Goal: Task Accomplishment & Management: Use online tool/utility

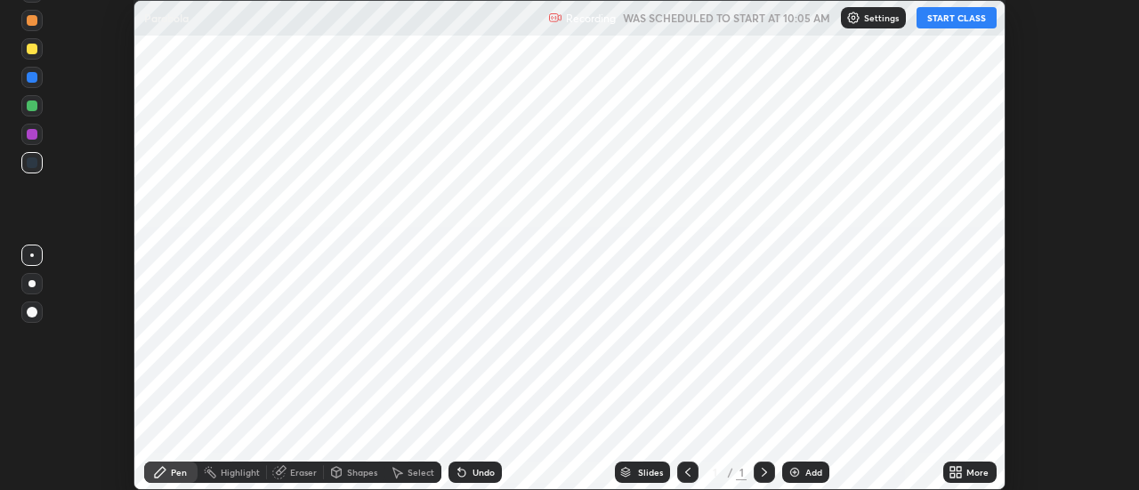
scroll to position [490, 1138]
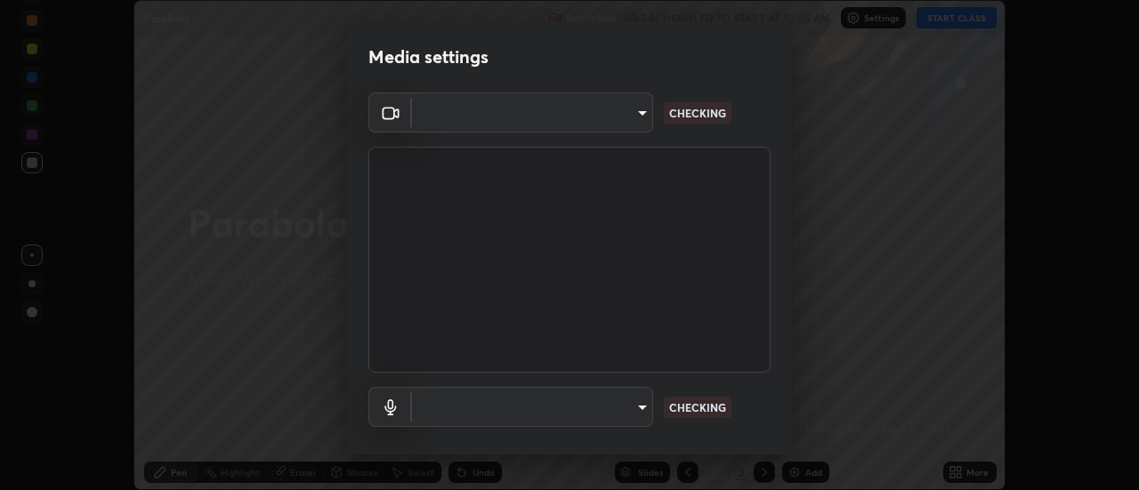
type input "3a8ec3dbce9cf2cb7b7b42e57890d8adad1c0ca33d67adc6fc4e9944f9bfeab2"
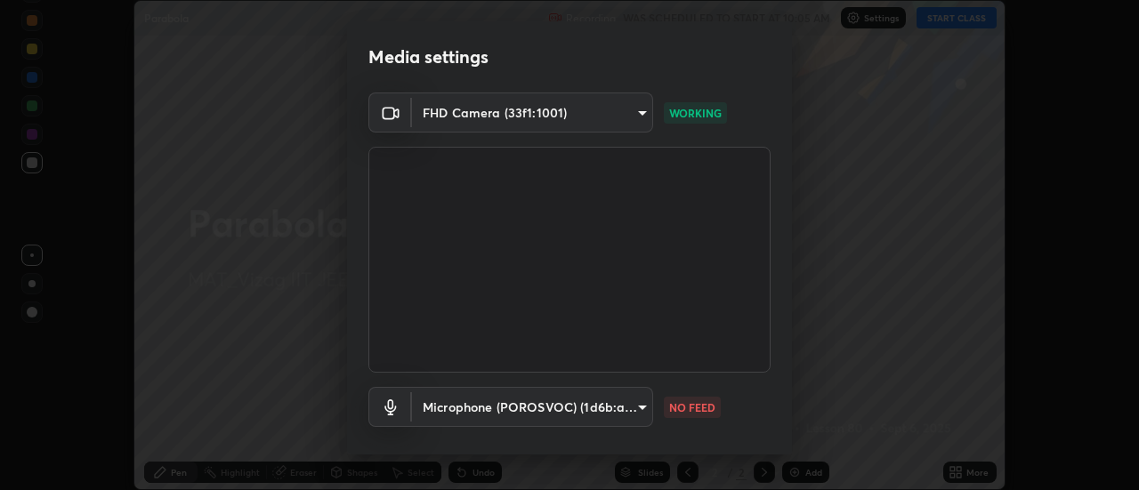
scroll to position [93, 0]
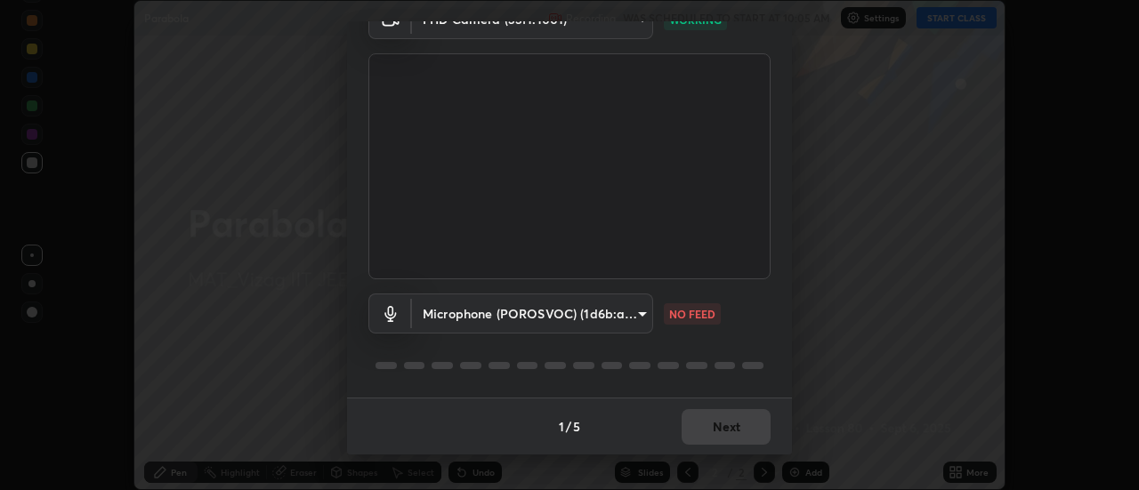
click at [626, 317] on body "Erase all Parabola Recording WAS SCHEDULED TO START AT 10:05 AM Settings START …" at bounding box center [569, 245] width 1139 height 490
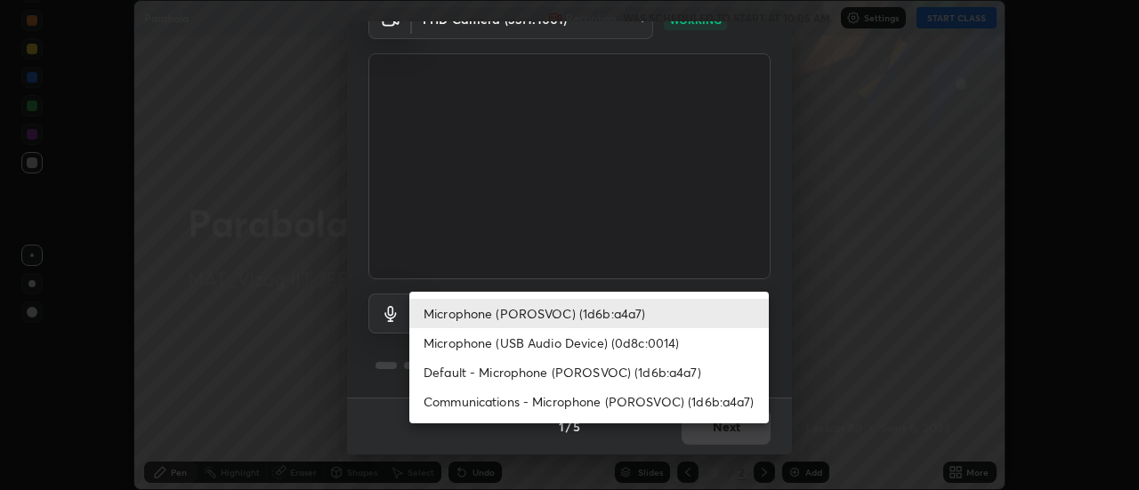
click at [577, 346] on li "Microphone (USB Audio Device) (0d8c:0014)" at bounding box center [588, 342] width 359 height 29
type input "78e54d62465361381f91059e69b5d69af02fa96161c2fdbd4ce07934e804f9f2"
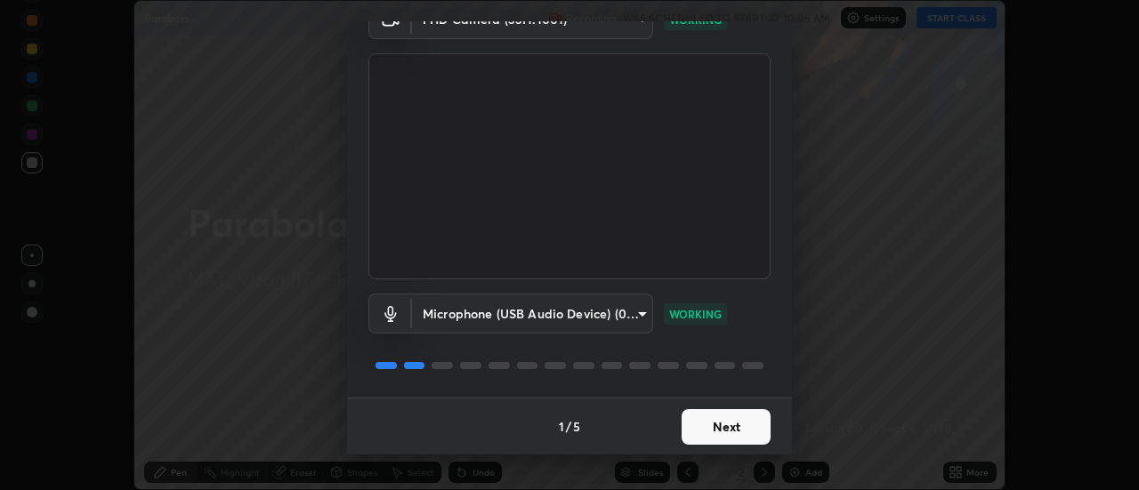
click at [716, 432] on button "Next" at bounding box center [726, 427] width 89 height 36
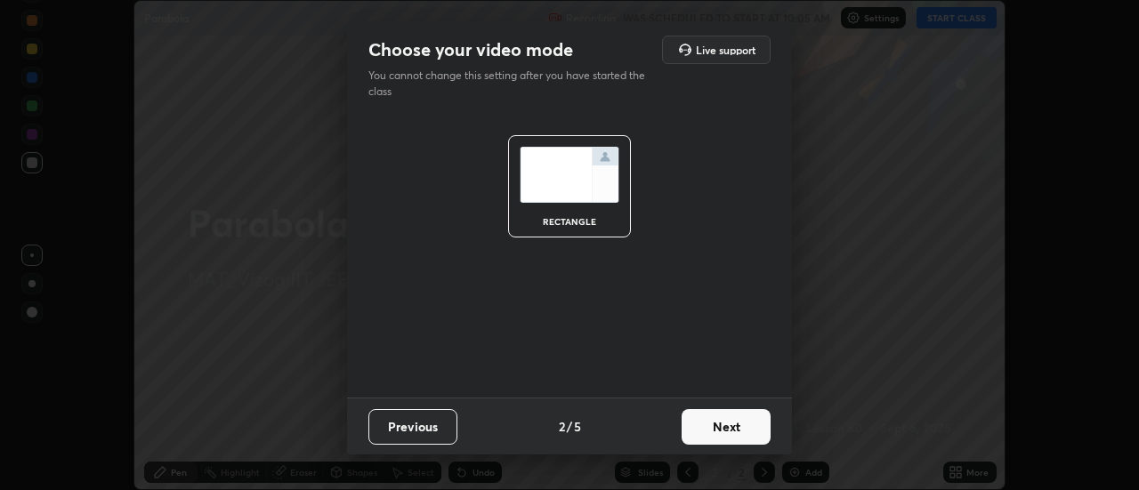
scroll to position [0, 0]
click at [731, 426] on button "Next" at bounding box center [726, 427] width 89 height 36
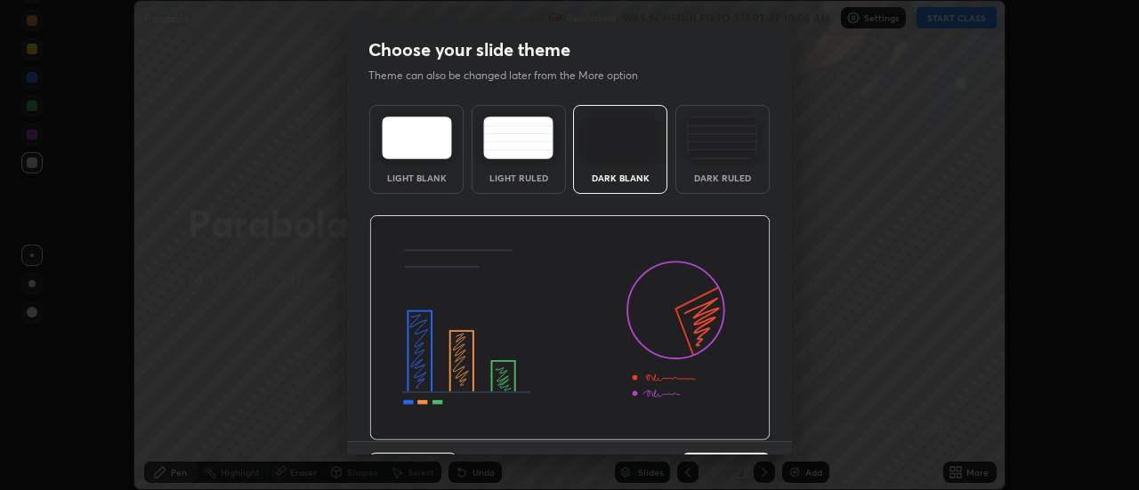
click at [749, 165] on div "Dark Ruled" at bounding box center [722, 149] width 94 height 89
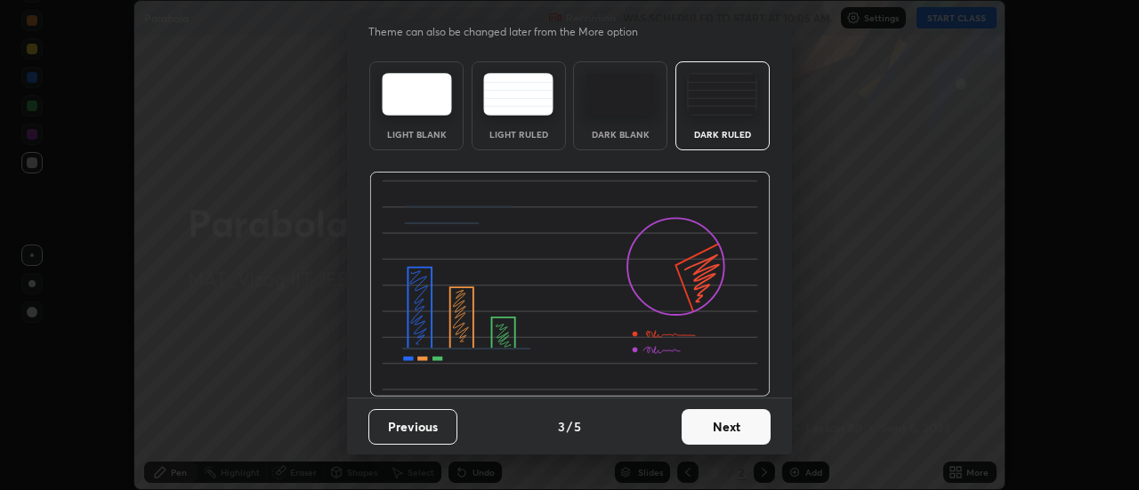
click at [721, 425] on button "Next" at bounding box center [726, 427] width 89 height 36
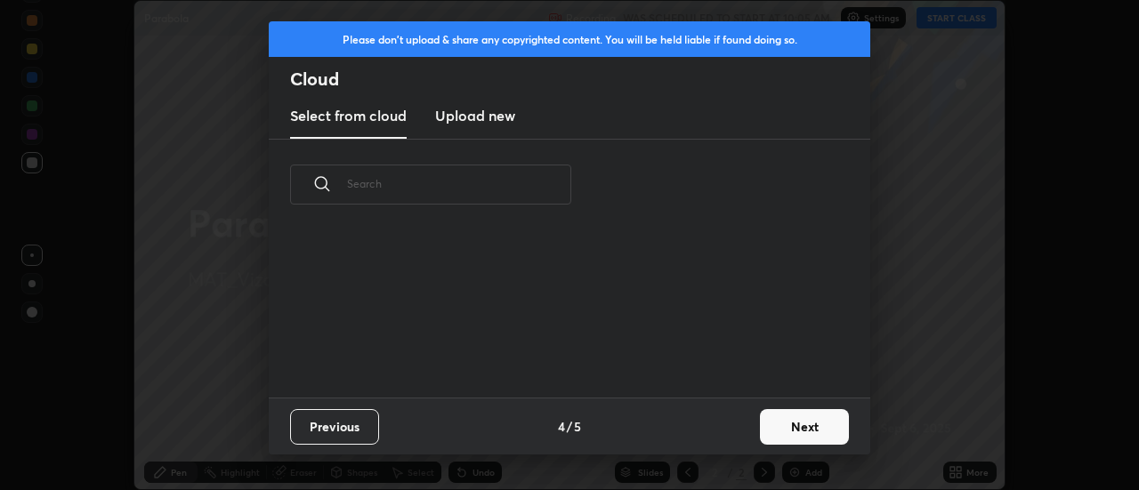
scroll to position [167, 571]
click at [799, 432] on button "Next" at bounding box center [804, 427] width 89 height 36
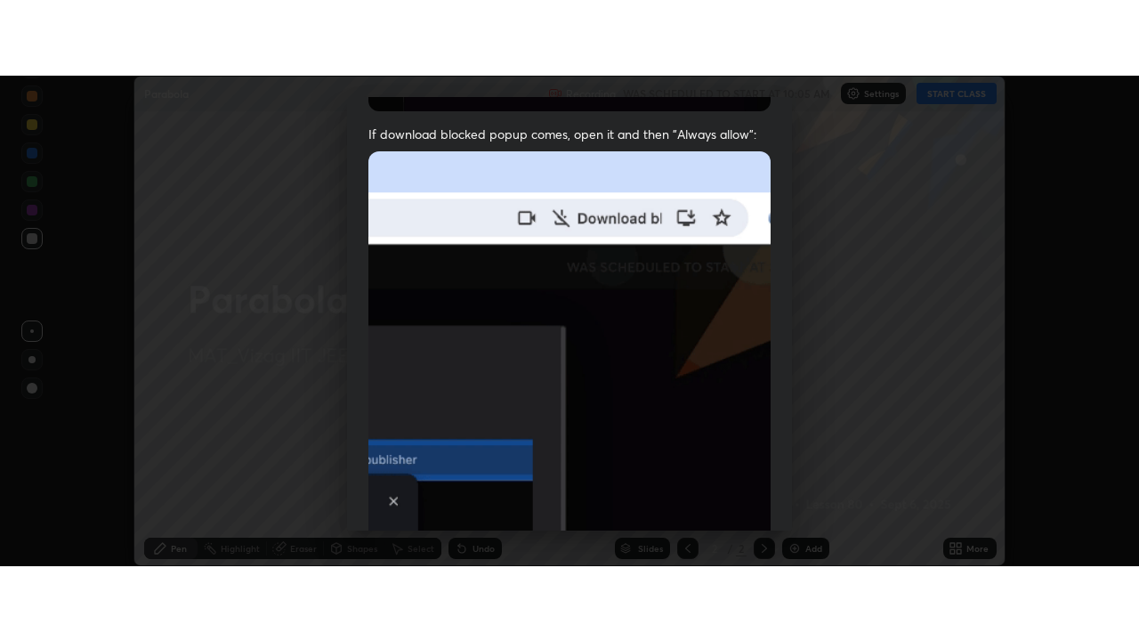
scroll to position [456, 0]
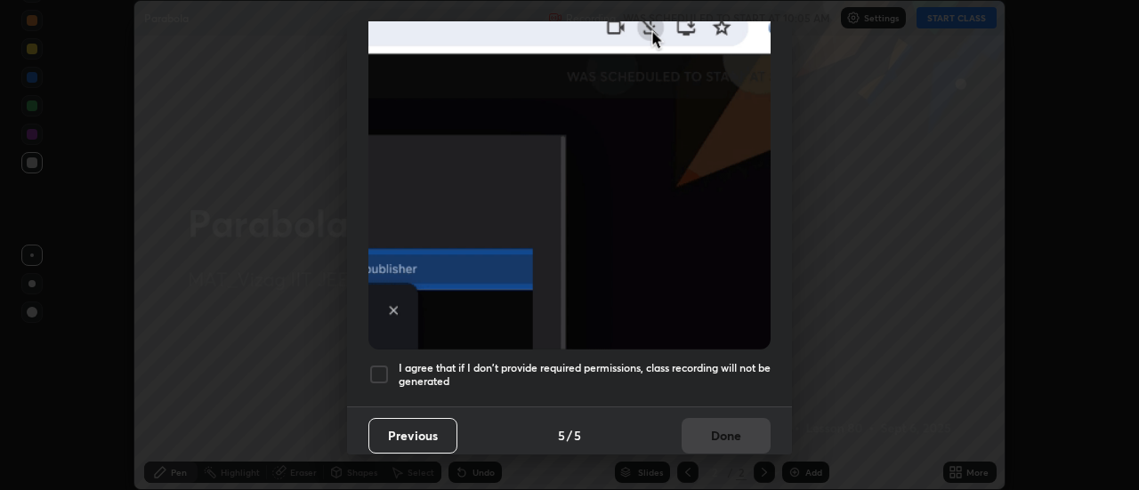
click at [727, 361] on h5 "I agree that if I don't provide required permissions, class recording will not …" at bounding box center [585, 375] width 372 height 28
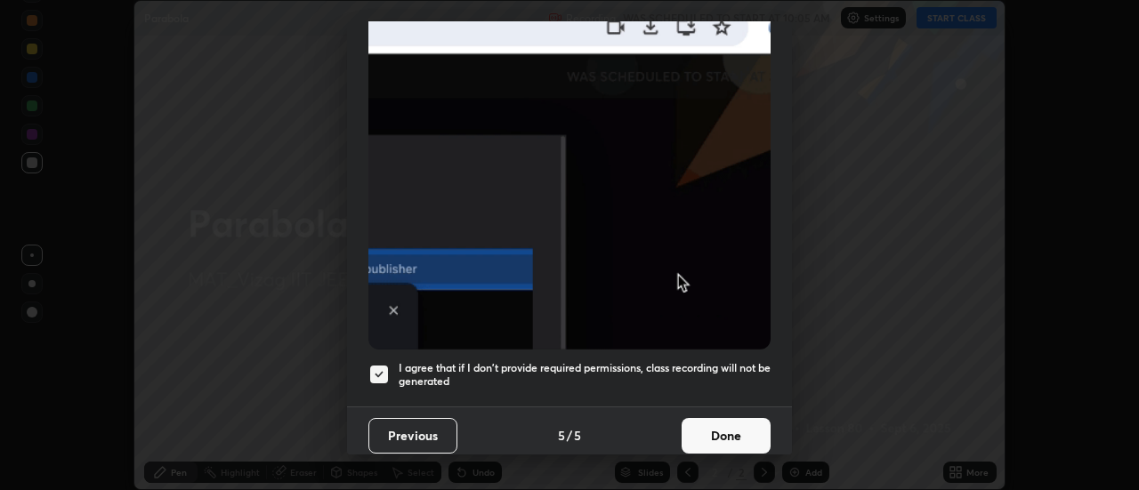
click at [720, 427] on button "Done" at bounding box center [726, 436] width 89 height 36
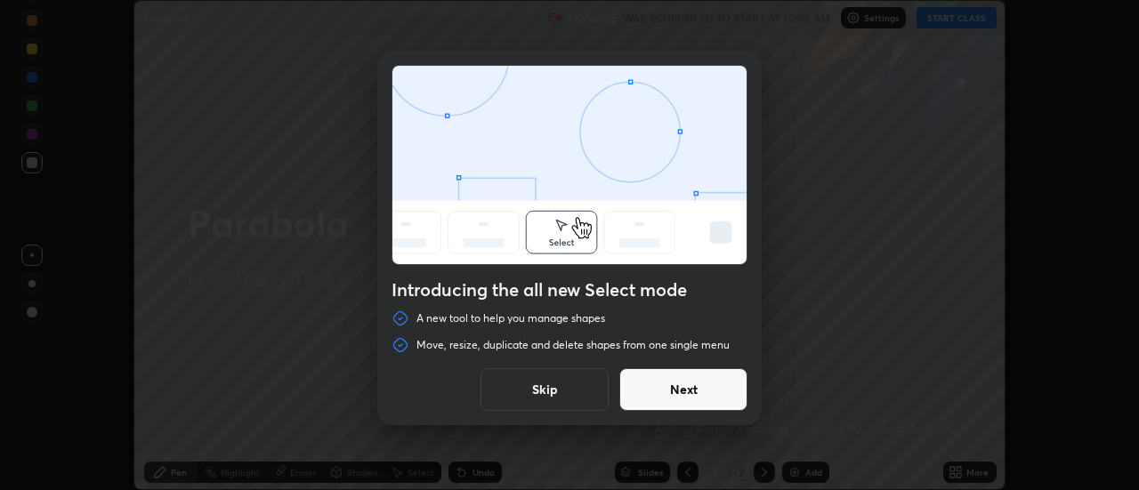
click at [687, 392] on button "Next" at bounding box center [683, 389] width 128 height 43
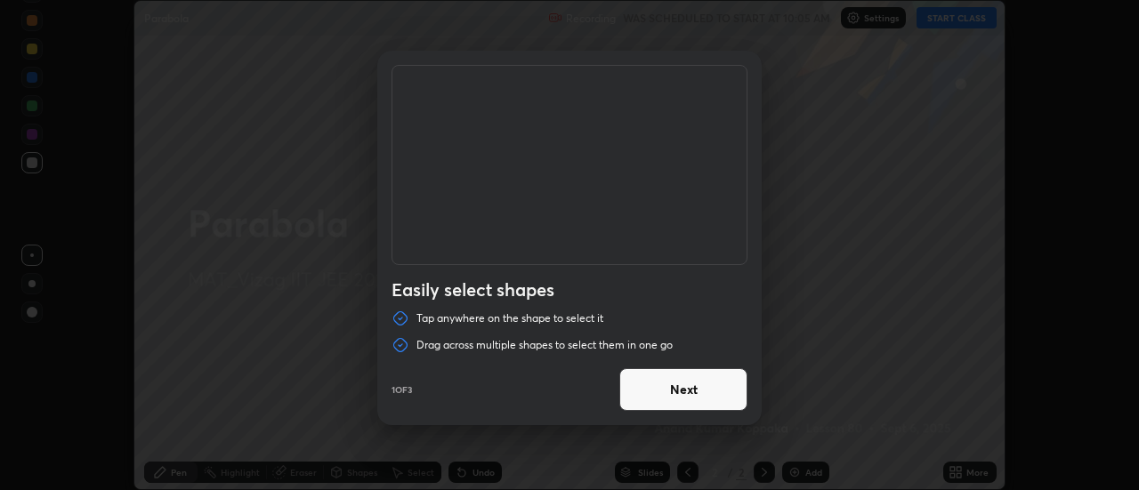
click at [681, 389] on button "Next" at bounding box center [683, 389] width 128 height 43
click at [697, 389] on button "Next" at bounding box center [683, 389] width 128 height 43
click at [694, 387] on button "Done" at bounding box center [683, 389] width 128 height 43
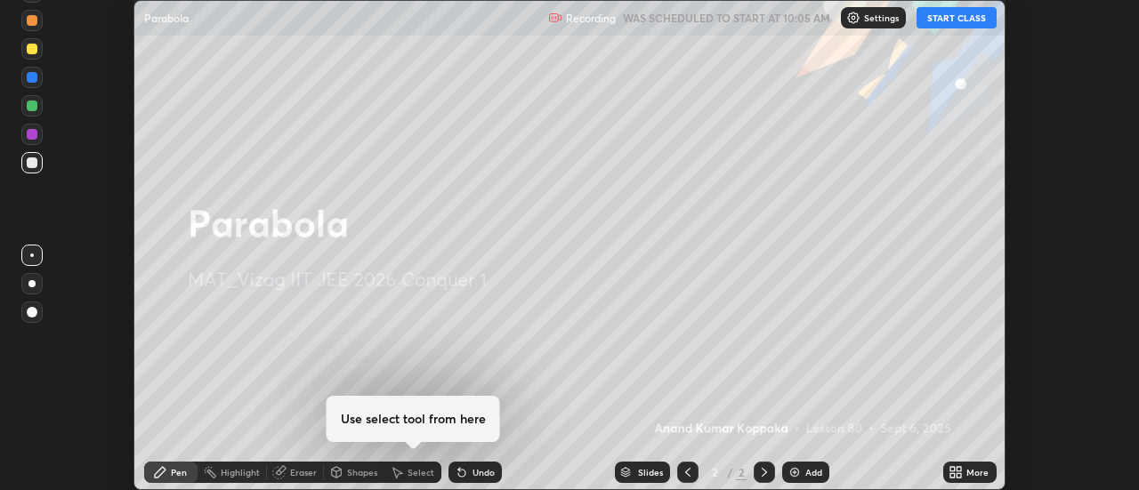
click at [965, 21] on button "START CLASS" at bounding box center [957, 17] width 80 height 21
click at [953, 469] on icon at bounding box center [952, 469] width 4 height 4
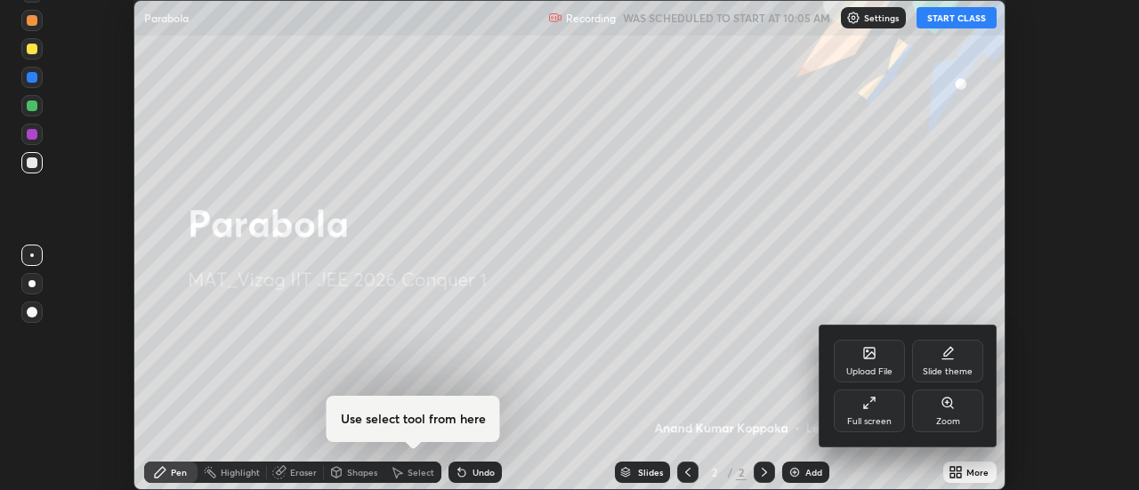
click at [864, 411] on div "Full screen" at bounding box center [869, 411] width 71 height 43
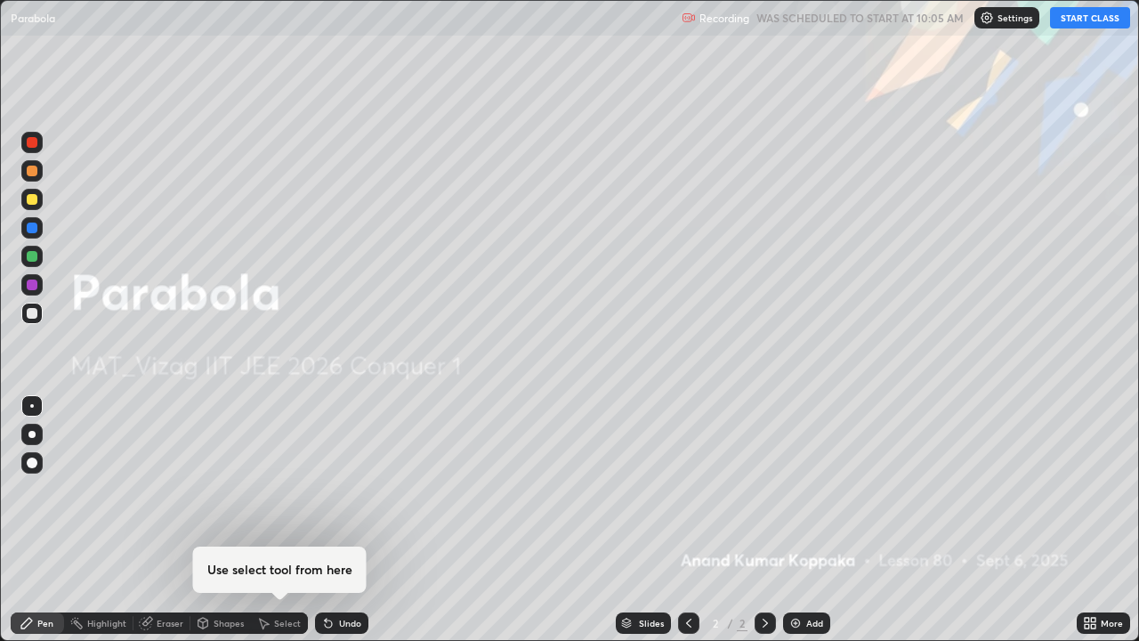
scroll to position [641, 1139]
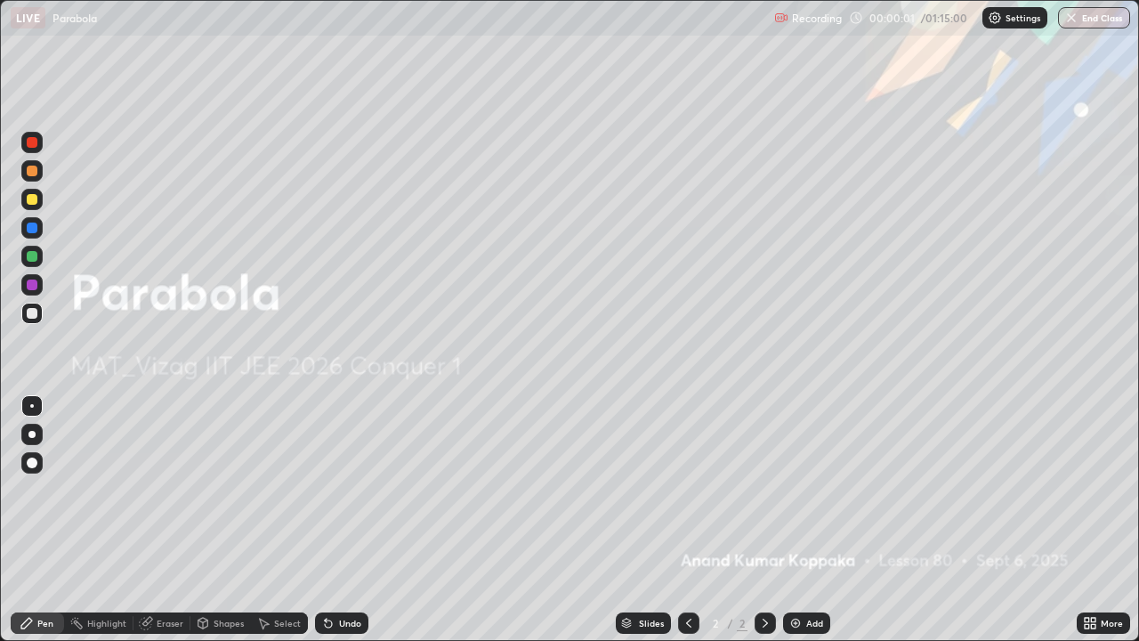
click at [806, 489] on div "Add" at bounding box center [814, 622] width 17 height 9
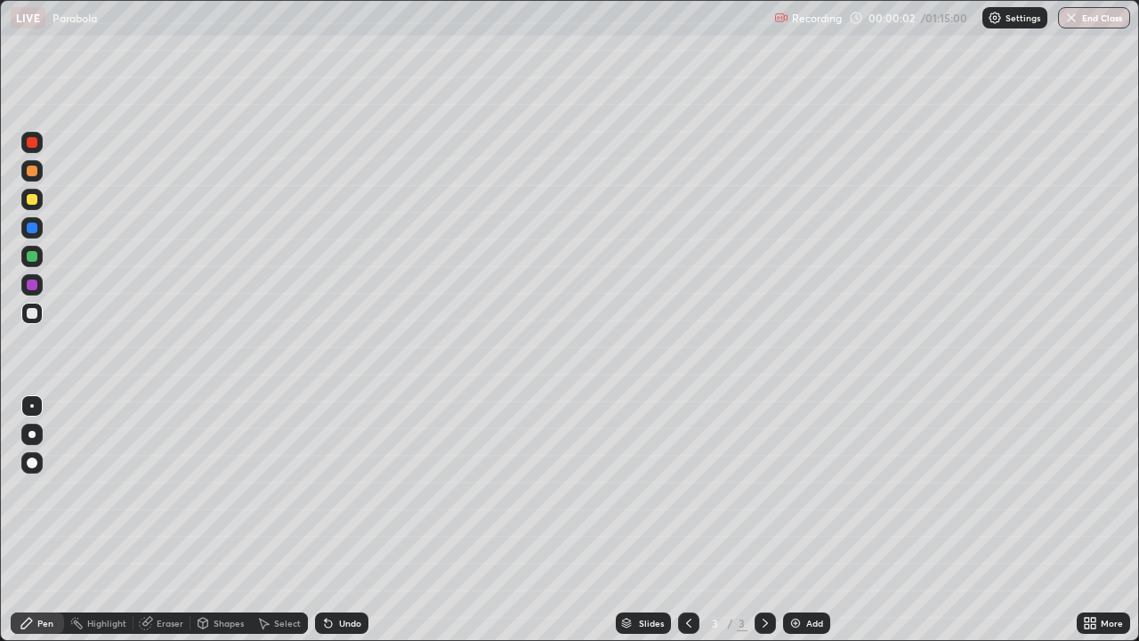
click at [32, 434] on div at bounding box center [31, 434] width 7 height 7
click at [33, 199] on div at bounding box center [32, 199] width 11 height 11
